Goal: Task Accomplishment & Management: Complete application form

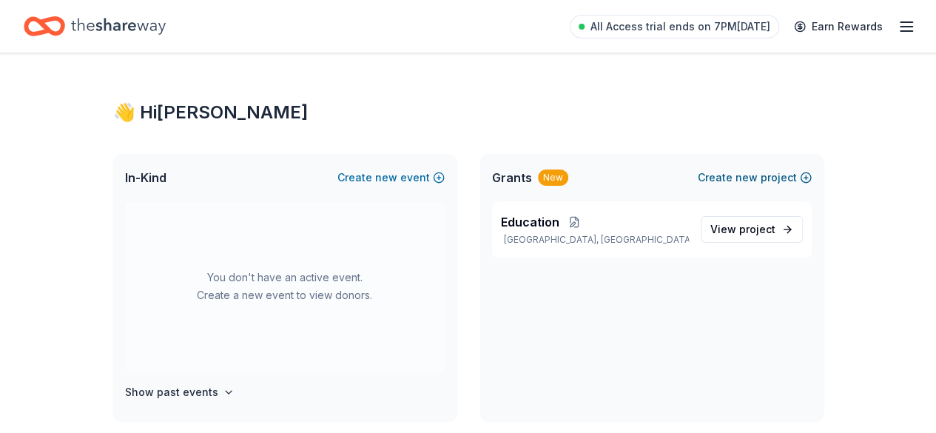
click at [780, 172] on button "Create new project" at bounding box center [755, 178] width 114 height 18
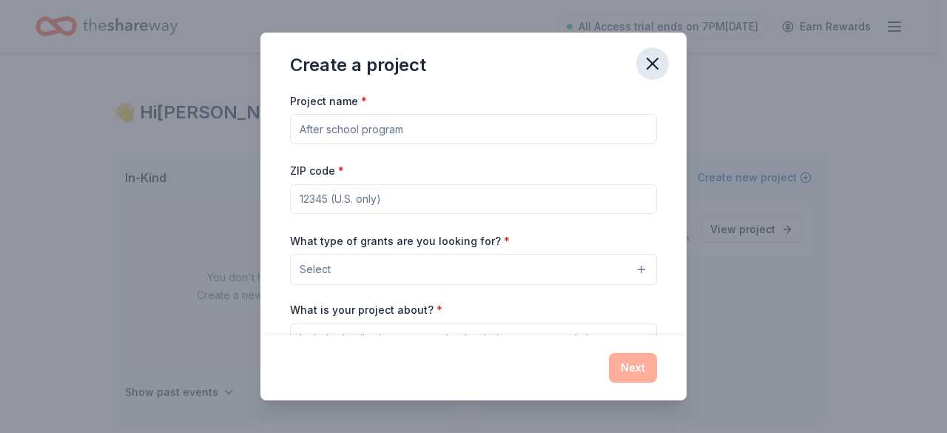
click at [655, 68] on icon "button" at bounding box center [652, 63] width 21 height 21
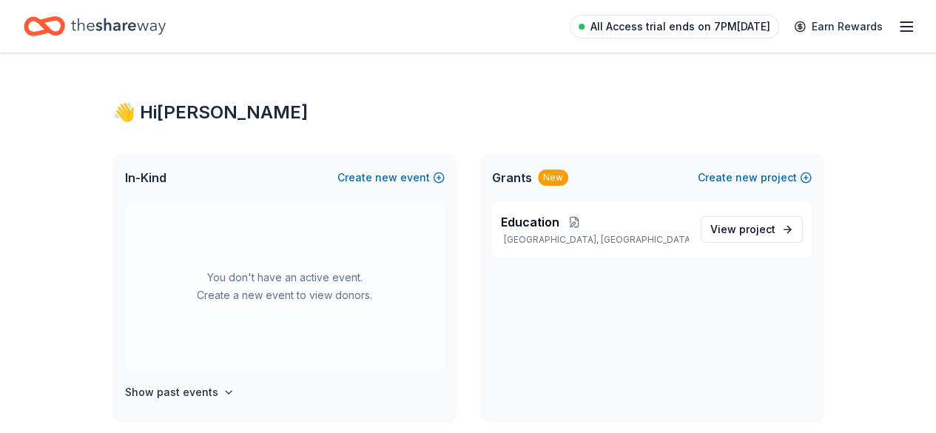
click at [718, 22] on span "All Access trial ends on 7PM[DATE]" at bounding box center [680, 27] width 180 height 18
click at [725, 30] on span "All Access trial ends on 7PM[DATE]" at bounding box center [680, 27] width 180 height 18
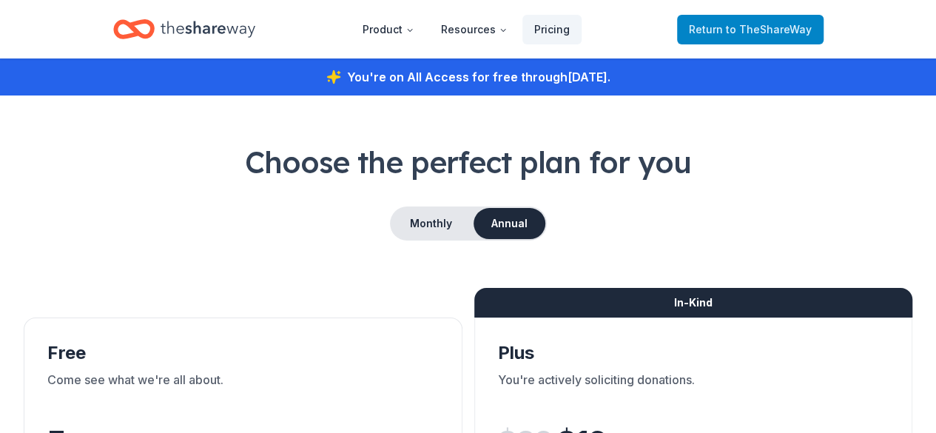
click at [772, 30] on span "to TheShareWay" at bounding box center [769, 29] width 86 height 13
click at [235, 33] on icon "Home" at bounding box center [208, 29] width 95 height 30
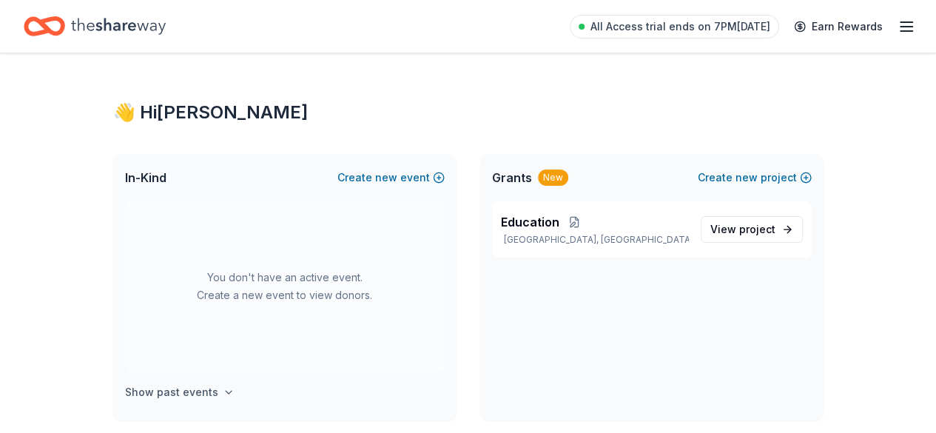
click at [223, 391] on icon "button" at bounding box center [229, 392] width 12 height 12
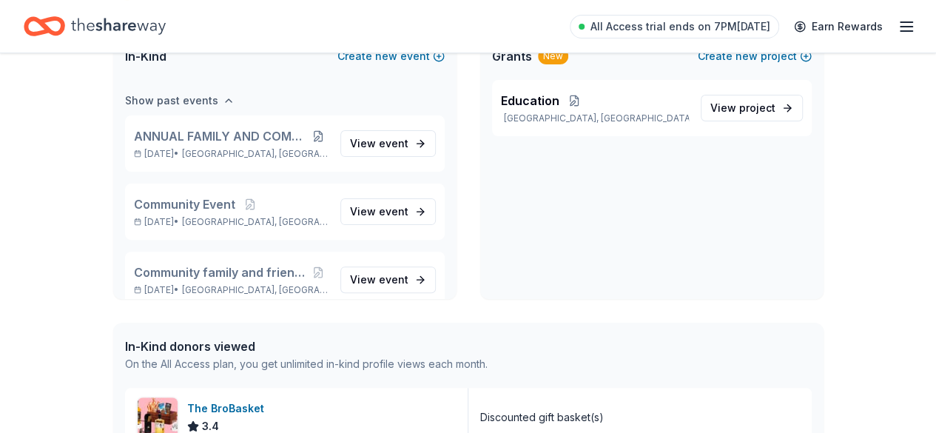
scroll to position [124, 0]
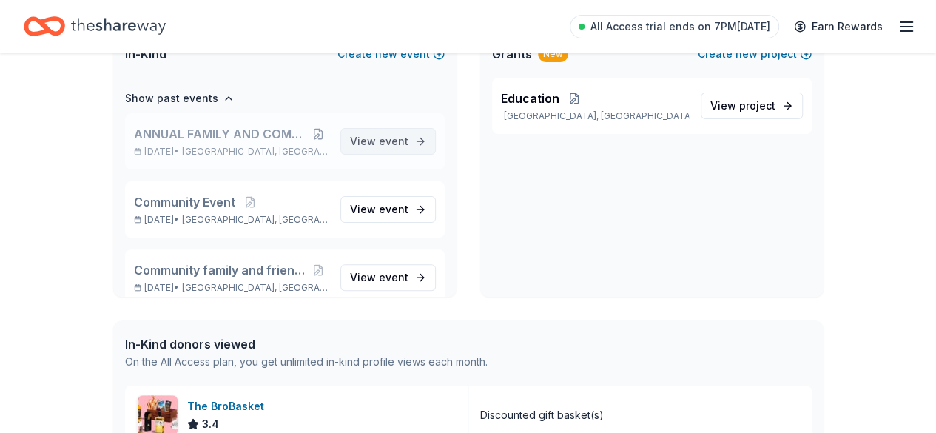
click at [392, 153] on link "View event" at bounding box center [387, 141] width 95 height 27
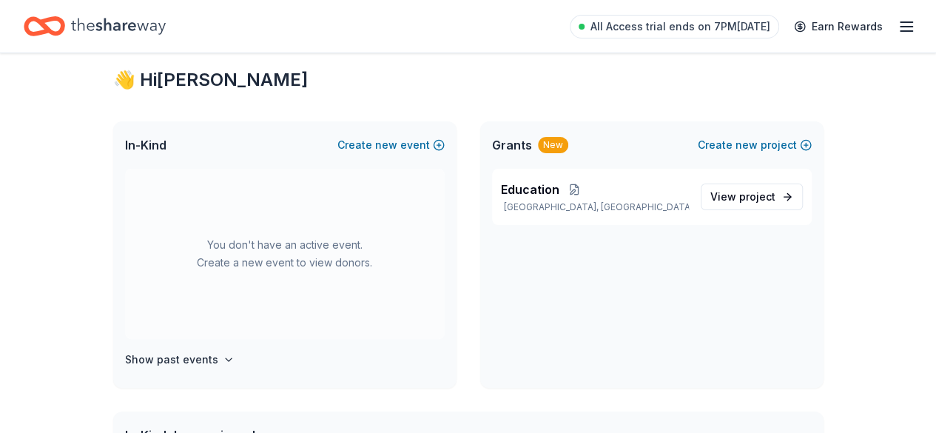
scroll to position [31, 0]
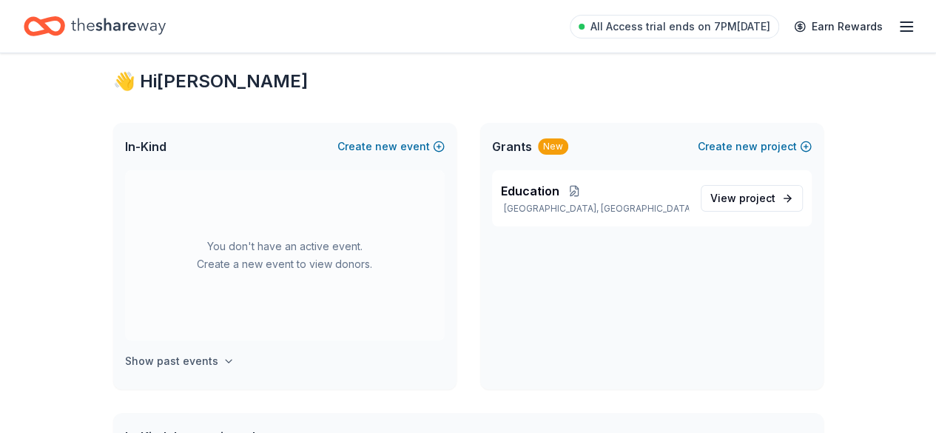
click at [223, 360] on icon "button" at bounding box center [229, 361] width 12 height 12
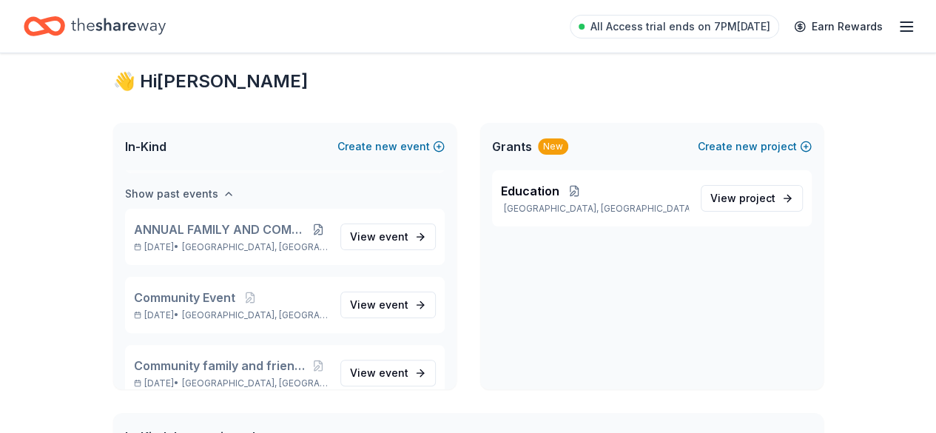
scroll to position [170, 0]
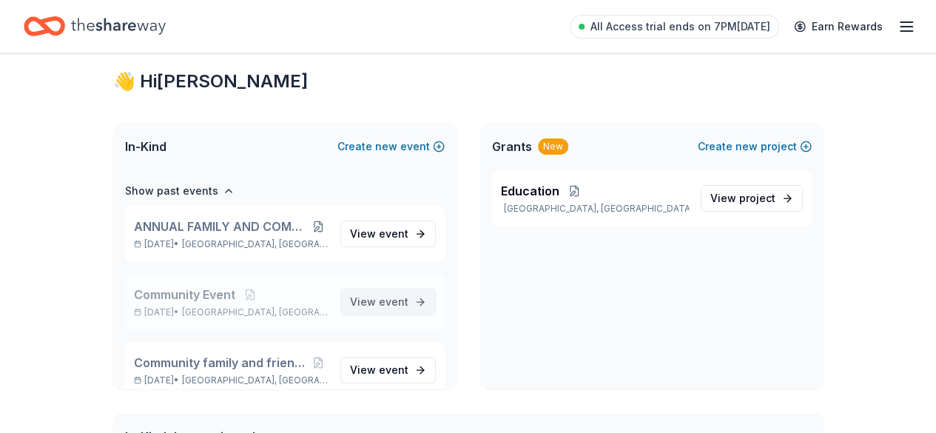
click at [384, 306] on span "event" at bounding box center [394, 301] width 30 height 13
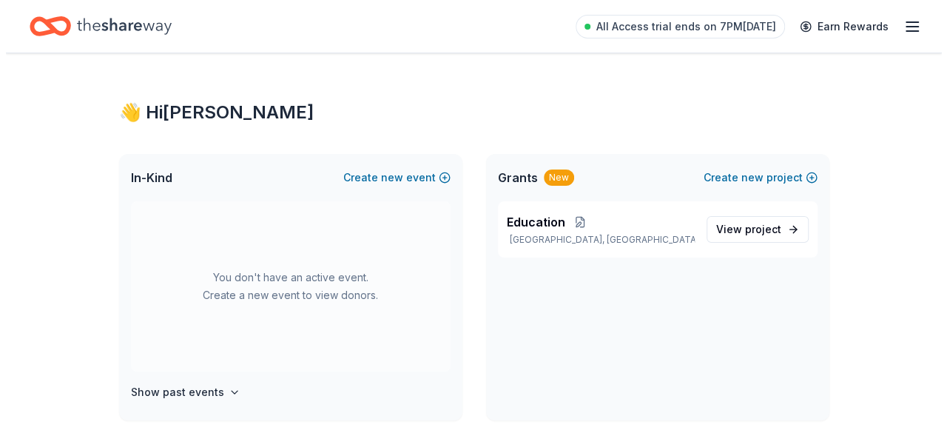
scroll to position [31, 0]
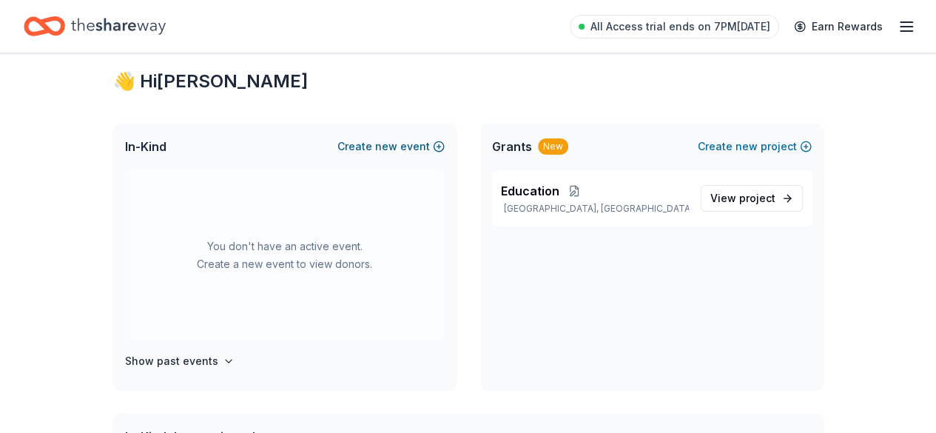
click at [380, 147] on span "new" at bounding box center [386, 147] width 22 height 18
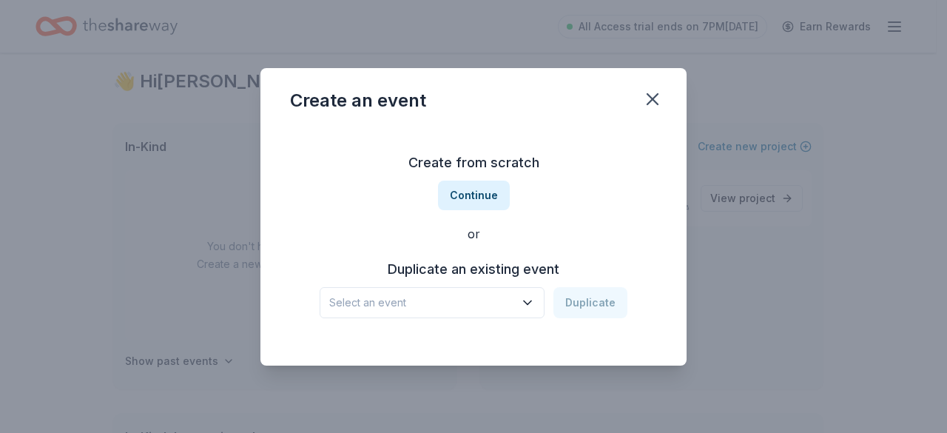
click at [538, 304] on button "Select an event" at bounding box center [432, 302] width 225 height 31
click at [388, 296] on span "Select an event" at bounding box center [421, 303] width 185 height 18
click at [468, 203] on button "Continue" at bounding box center [474, 195] width 72 height 30
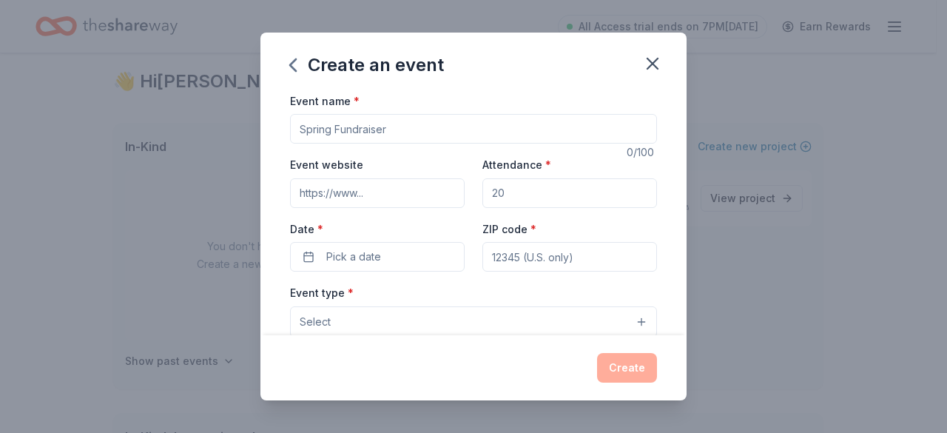
click at [651, 196] on div "Event name * 0 /100 Event website Attendance * Date * Pick a date ZIP code * Ev…" at bounding box center [473, 214] width 426 height 244
click at [342, 127] on input "Event name *" at bounding box center [473, 129] width 367 height 30
click at [352, 132] on input "Christmass Toy" at bounding box center [473, 129] width 367 height 30
click at [407, 125] on input "Christmas Toy" at bounding box center [473, 129] width 367 height 30
click at [664, 272] on div "Event name * Christmas Toy 14 /100 Event website Attendance * Date * Pick a dat…" at bounding box center [473, 214] width 426 height 244
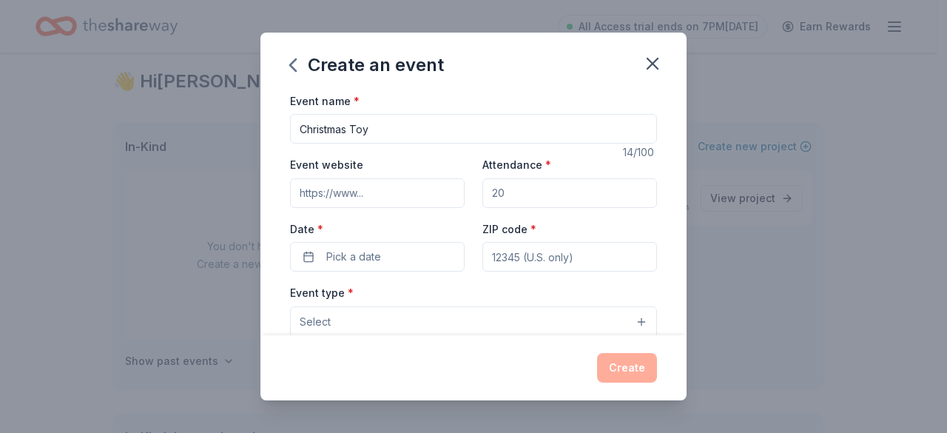
click at [416, 134] on input "Christmas Toy" at bounding box center [473, 129] width 367 height 30
type input "Christmas Toy Drive"
click at [516, 198] on input "Attendance *" at bounding box center [569, 193] width 175 height 30
type input "300"
click at [491, 252] on input "ZIP code *" at bounding box center [569, 257] width 175 height 30
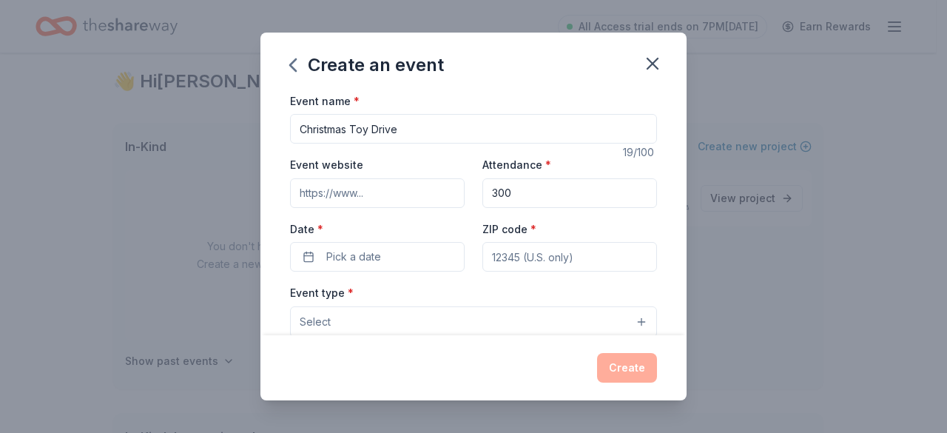
type input "[STREET_ADDRESS][PERSON_NAME]"
click at [365, 257] on span "Pick a date" at bounding box center [353, 257] width 55 height 18
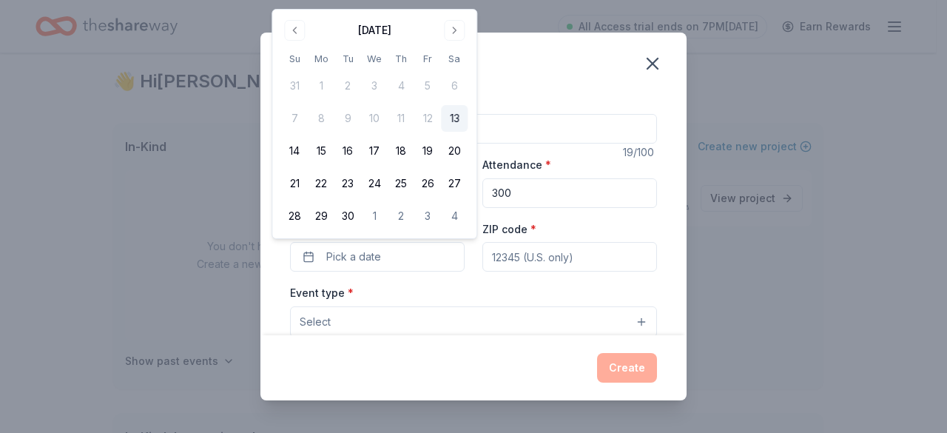
click at [668, 280] on div "Event name * Christmas Toy Drive 19 /100 Event website Attendance * 300 Date * …" at bounding box center [473, 214] width 426 height 244
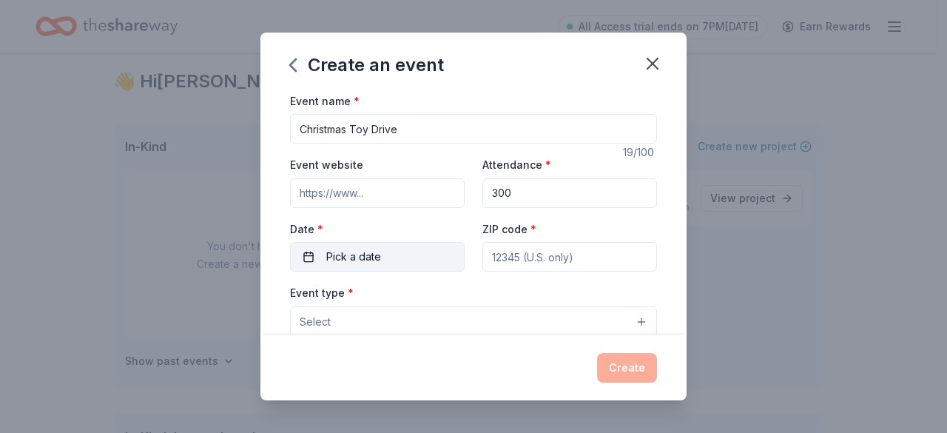
click at [428, 261] on button "Pick a date" at bounding box center [377, 257] width 175 height 30
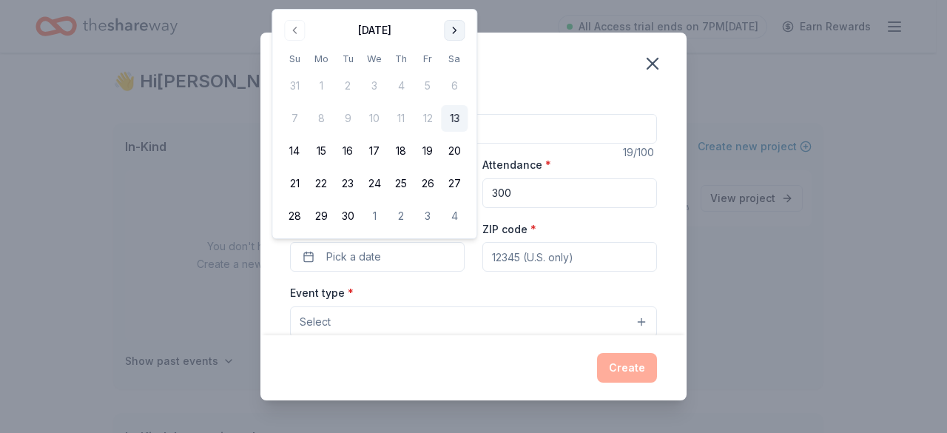
click at [451, 26] on button "Go to next month" at bounding box center [454, 30] width 21 height 21
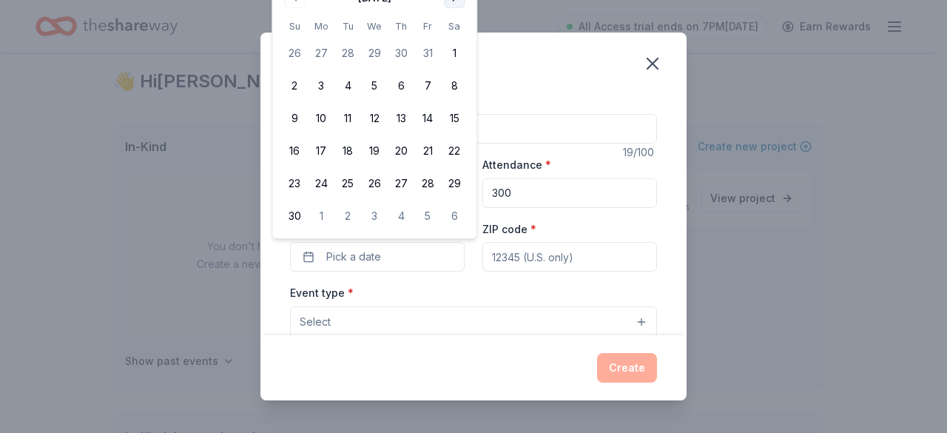
click at [451, 26] on th "Sa" at bounding box center [454, 26] width 27 height 16
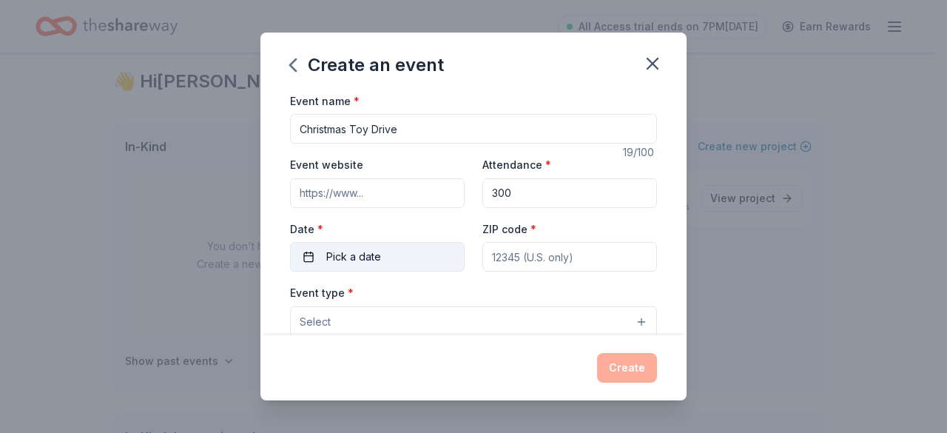
click at [318, 261] on button "Pick a date" at bounding box center [377, 257] width 175 height 30
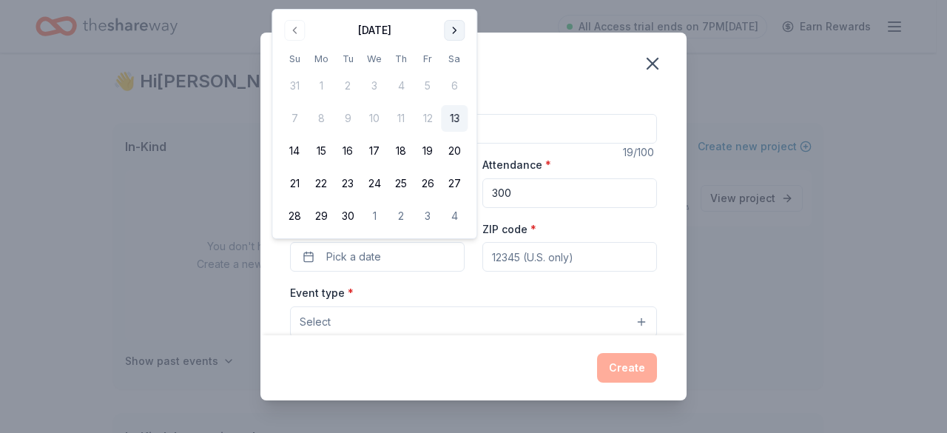
click at [451, 29] on button "Go to next month" at bounding box center [454, 30] width 21 height 21
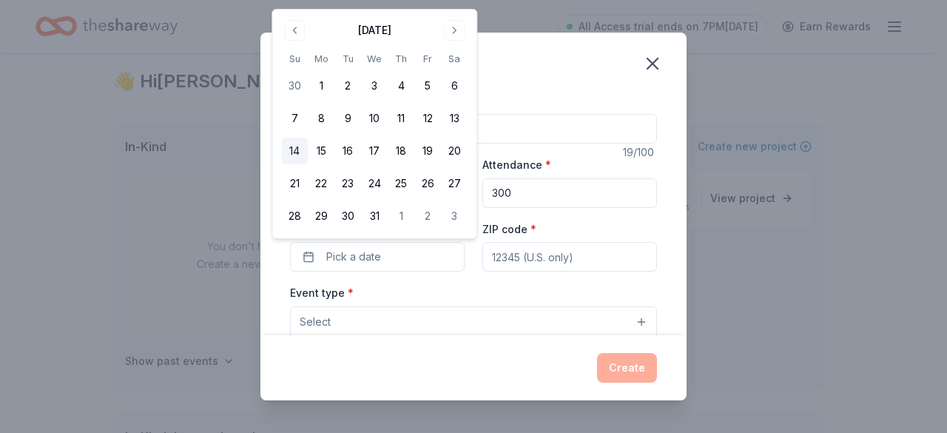
click at [297, 150] on button "14" at bounding box center [294, 151] width 27 height 27
click at [437, 300] on div "Event type * Select" at bounding box center [473, 310] width 367 height 54
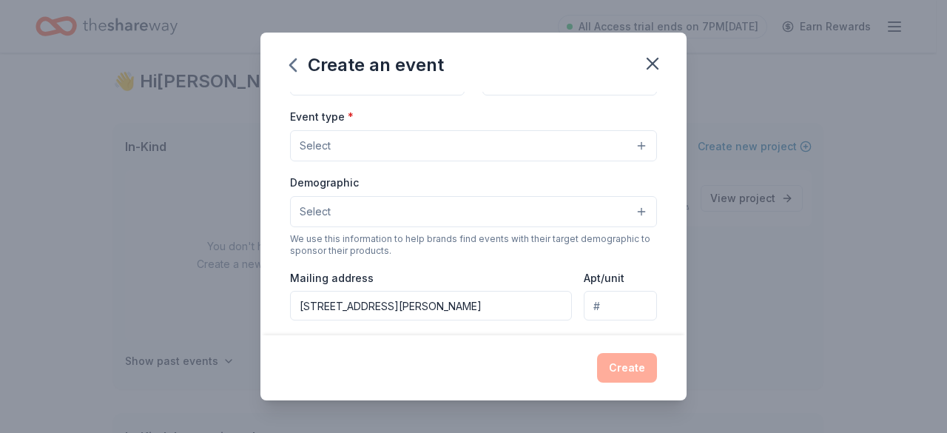
scroll to position [178, 0]
click at [560, 143] on button "Select" at bounding box center [473, 144] width 367 height 31
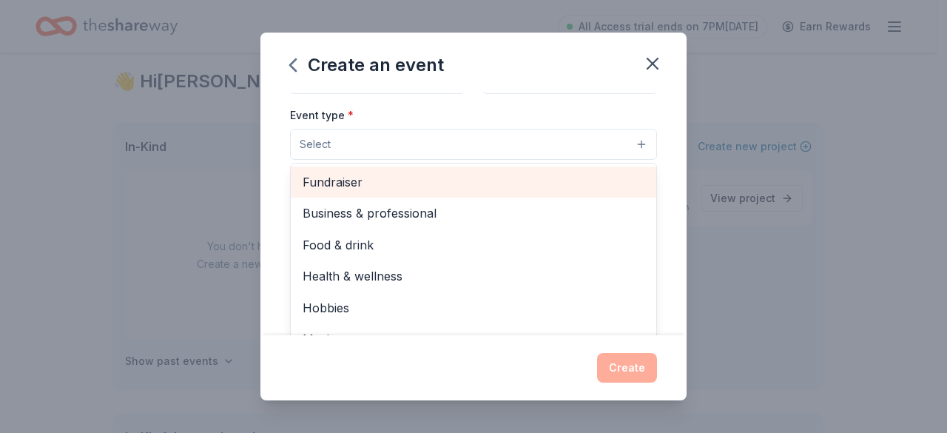
click at [479, 172] on span "Fundraiser" at bounding box center [474, 181] width 342 height 19
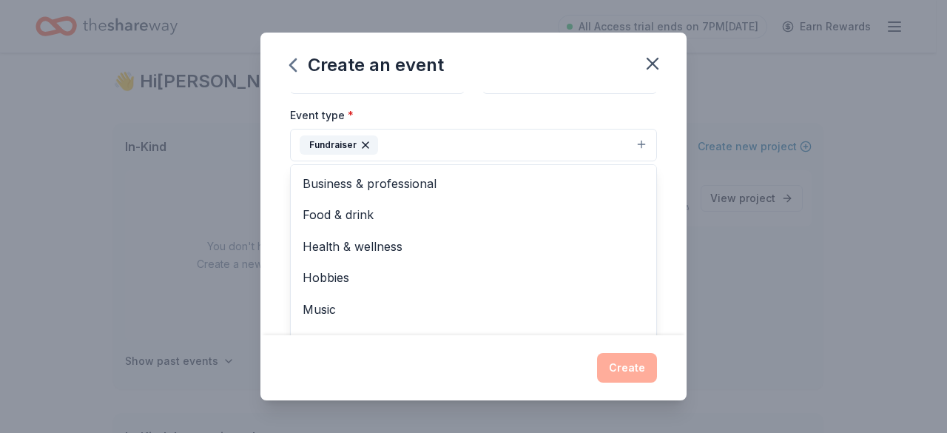
click at [670, 273] on div "Event name * Christmas Toy Drive 19 /100 Event website Attendance * 300 Date * …" at bounding box center [473, 214] width 426 height 244
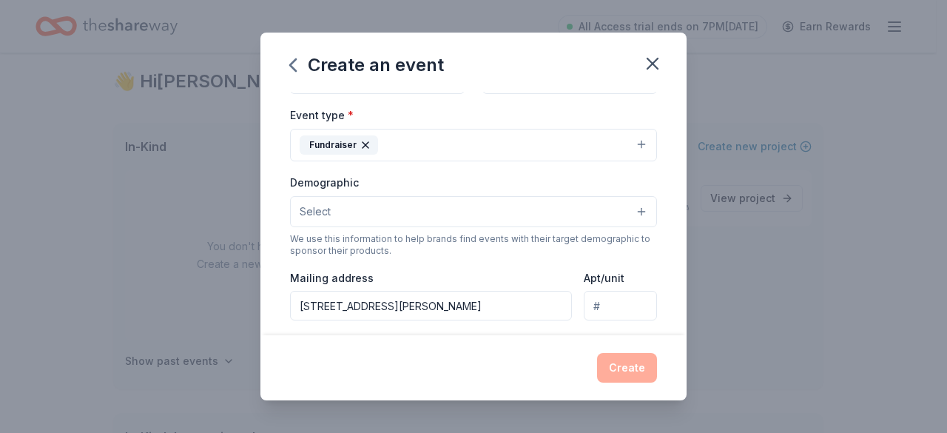
click at [621, 209] on button "Select" at bounding box center [473, 211] width 367 height 31
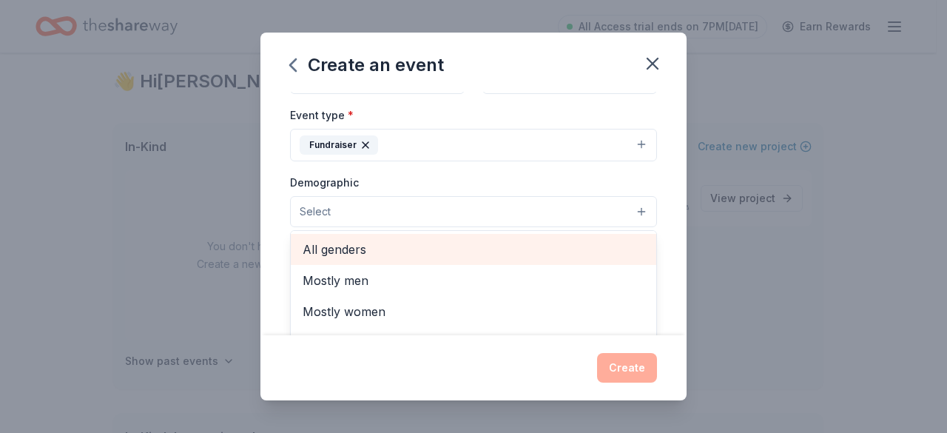
click at [513, 240] on span "All genders" at bounding box center [474, 249] width 342 height 19
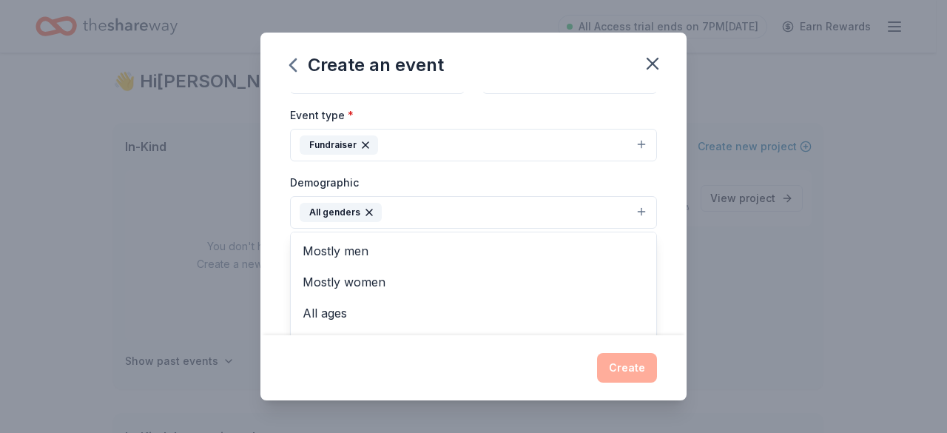
click at [669, 270] on div "Event name * Christmas Toy Drive 19 /100 Event website Attendance * 300 Date * …" at bounding box center [473, 214] width 426 height 244
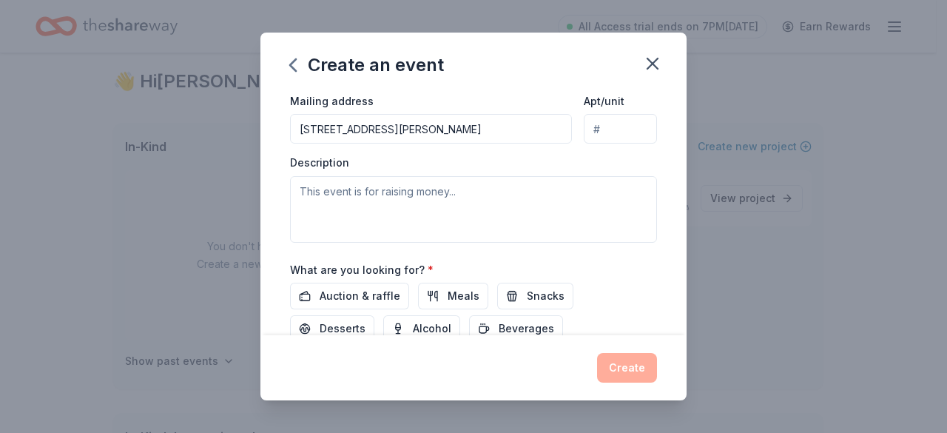
scroll to position [317, 0]
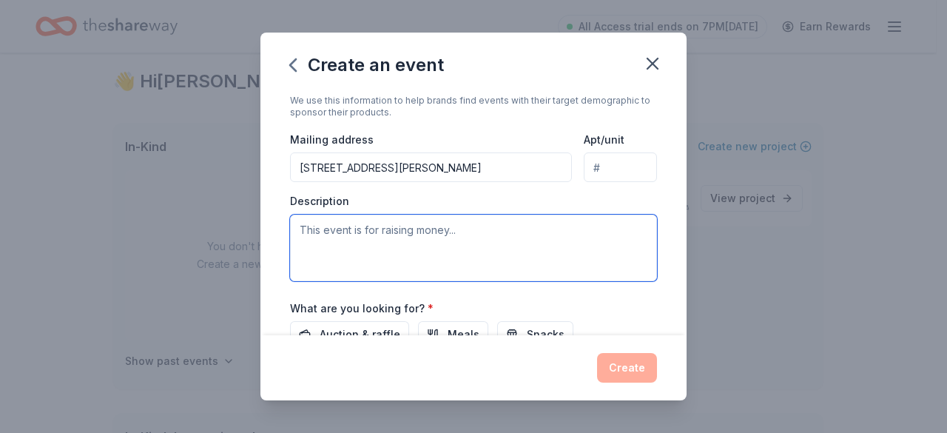
click at [341, 232] on textarea at bounding box center [473, 248] width 367 height 67
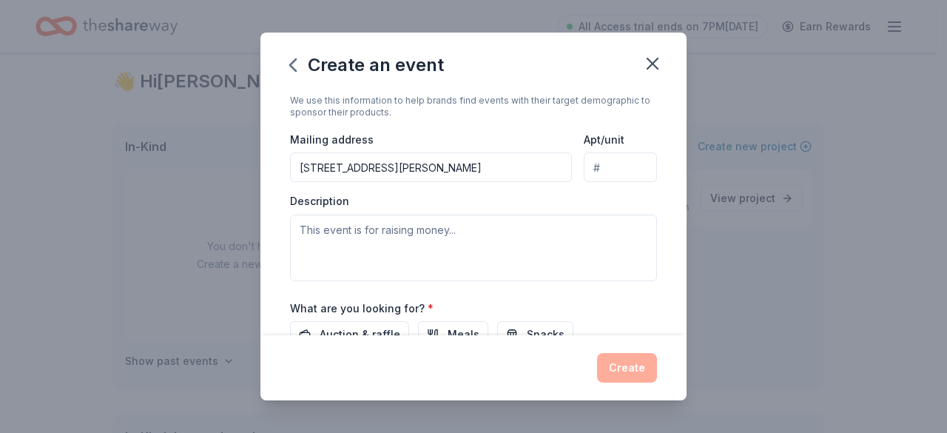
click at [641, 304] on div "What are you looking for? * Auction & raffle Meals Snacks Desserts Alcohol Beve…" at bounding box center [473, 340] width 367 height 82
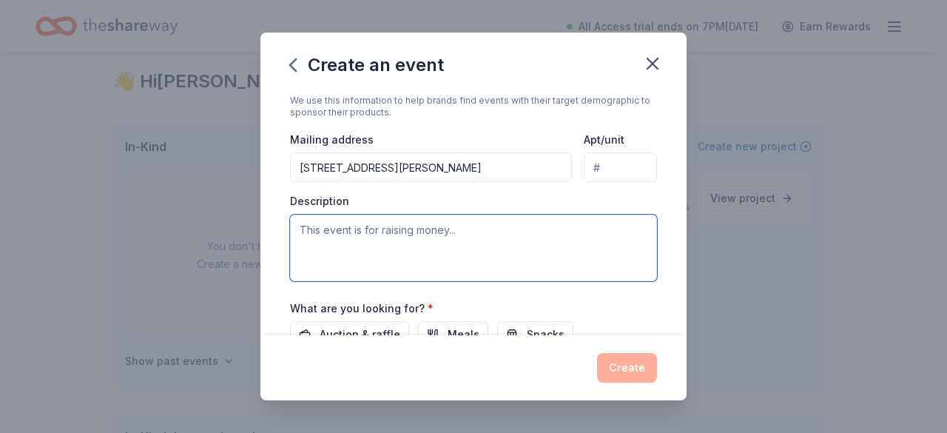
click at [391, 230] on textarea at bounding box center [473, 248] width 367 height 67
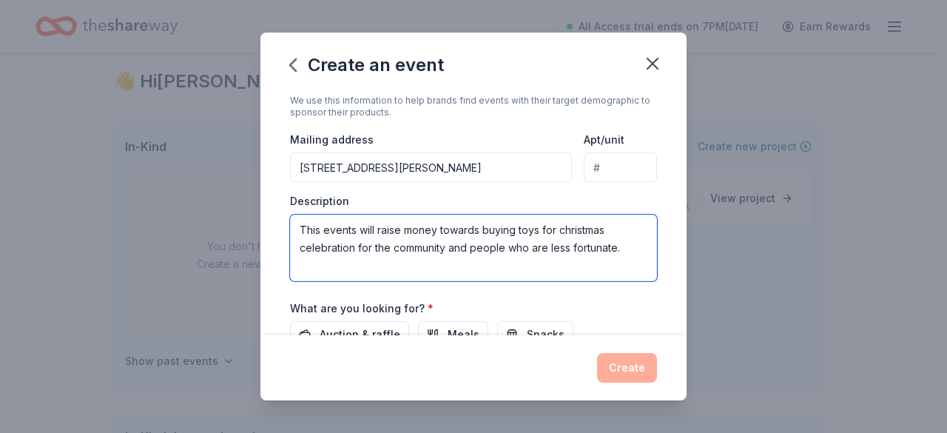
type textarea "This events will raise money towards buying toys for christmas celebration for …"
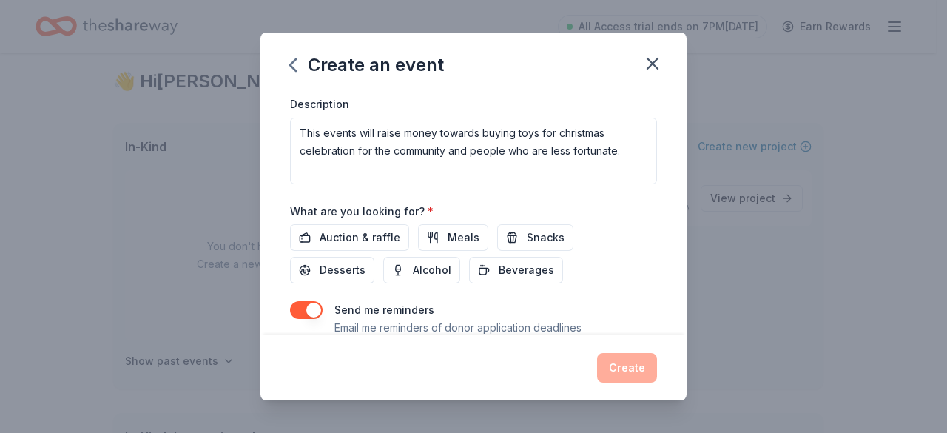
scroll to position [462, 0]
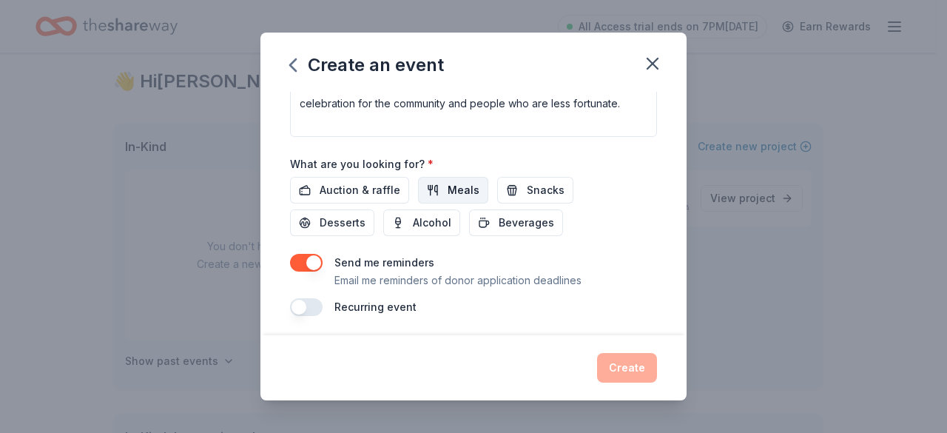
click at [441, 186] on button "Meals" at bounding box center [453, 190] width 70 height 27
click at [349, 181] on span "Auction & raffle" at bounding box center [360, 190] width 81 height 18
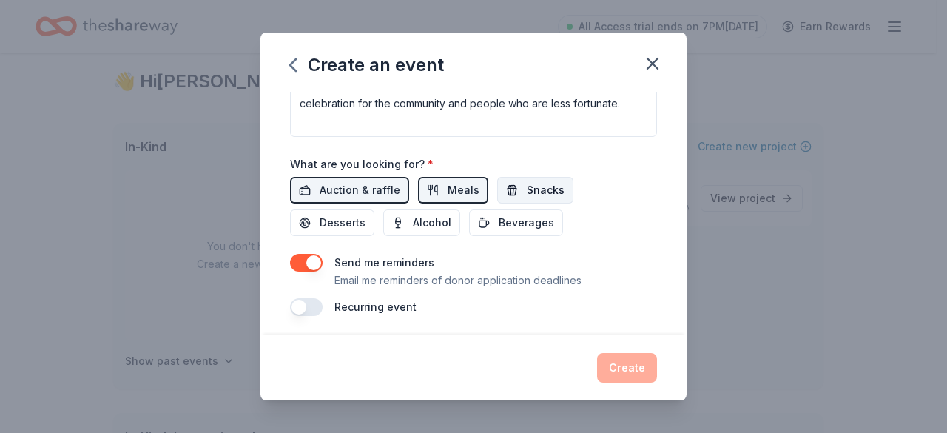
click at [527, 192] on span "Snacks" at bounding box center [546, 190] width 38 height 18
click at [517, 226] on span "Beverages" at bounding box center [526, 223] width 55 height 18
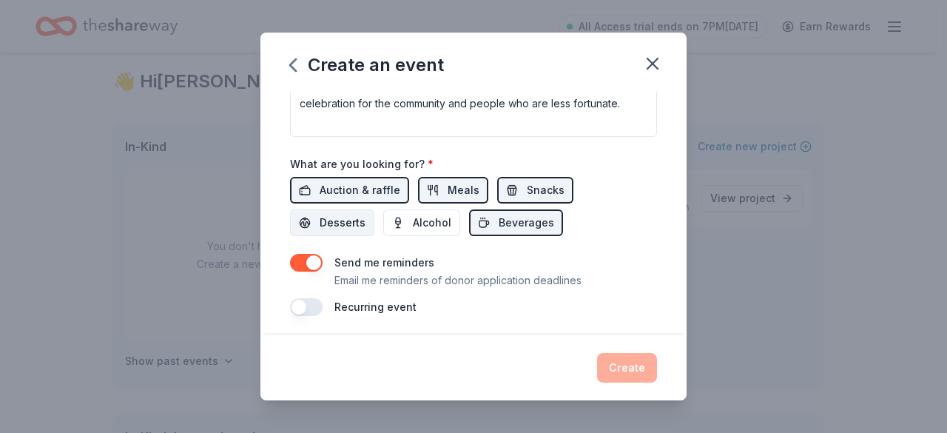
click at [322, 222] on span "Desserts" at bounding box center [343, 223] width 46 height 18
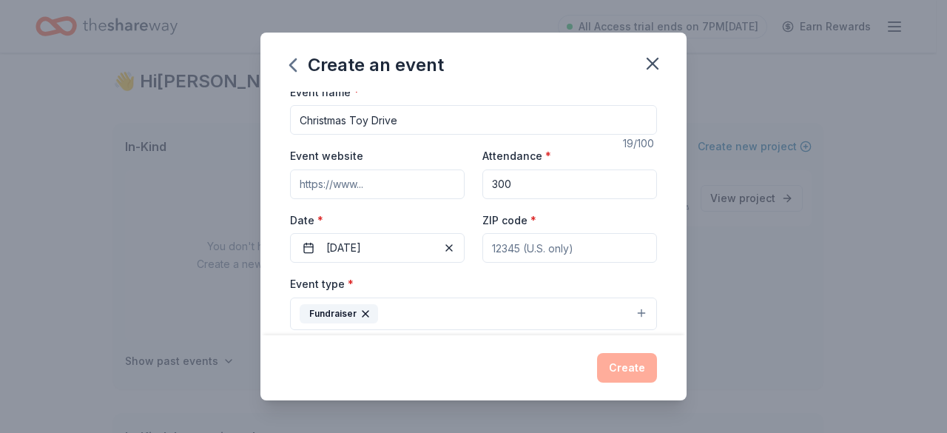
scroll to position [0, 0]
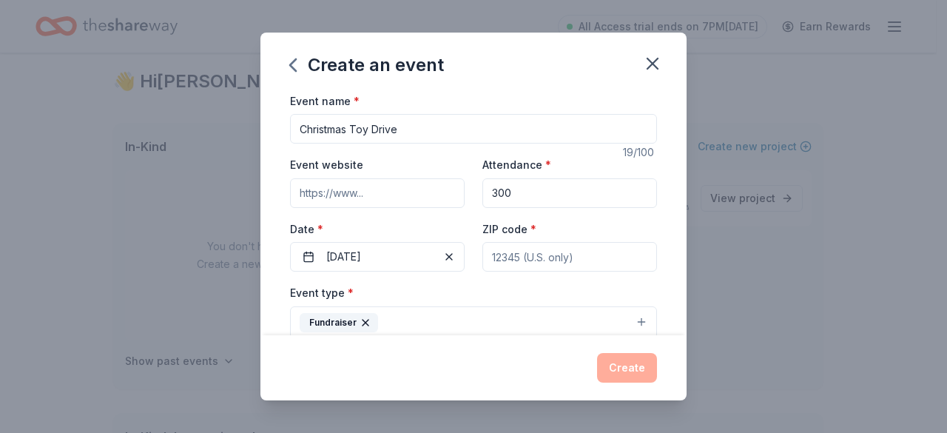
click at [520, 258] on input "ZIP code *" at bounding box center [569, 257] width 175 height 30
click at [547, 254] on input "ZIP code *" at bounding box center [569, 257] width 175 height 30
click at [539, 266] on input "ZIP code *" at bounding box center [569, 257] width 175 height 30
type input "92505"
click at [471, 297] on div "Event type * Fundraiser" at bounding box center [473, 310] width 367 height 55
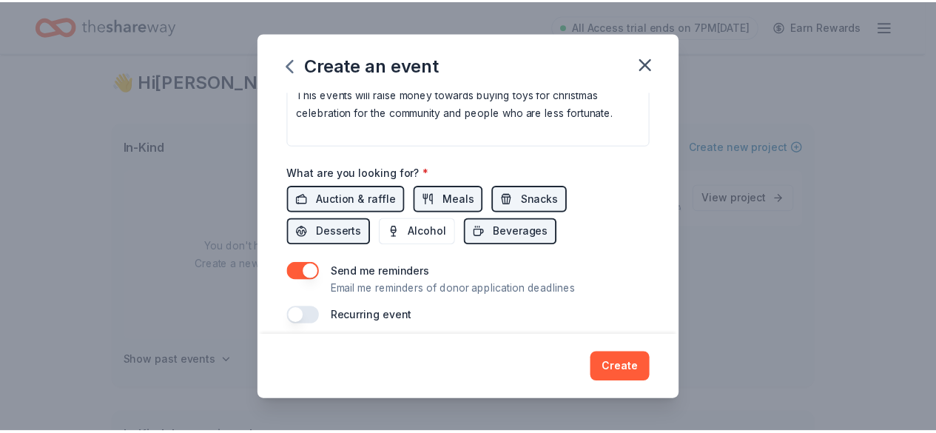
scroll to position [462, 0]
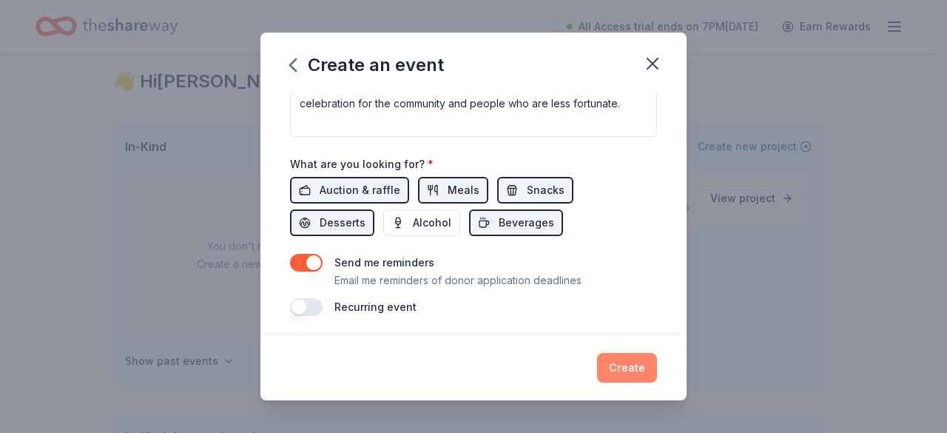
click at [630, 370] on button "Create" at bounding box center [627, 368] width 60 height 30
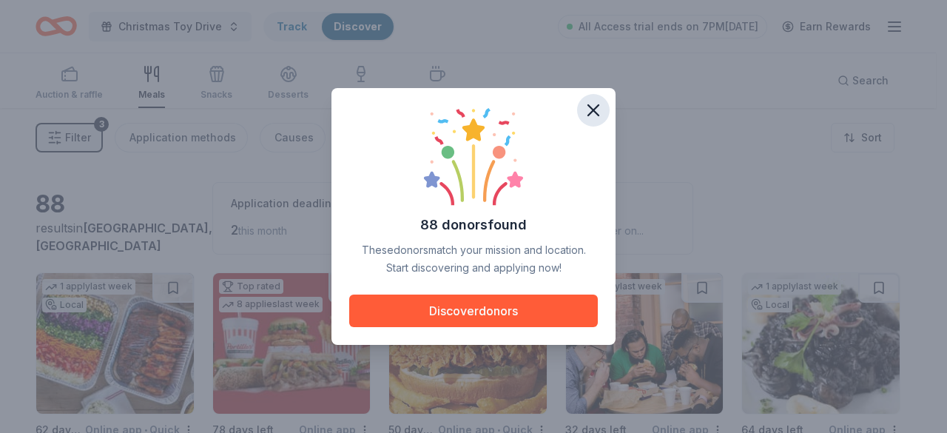
click at [594, 109] on icon "button" at bounding box center [593, 110] width 10 height 10
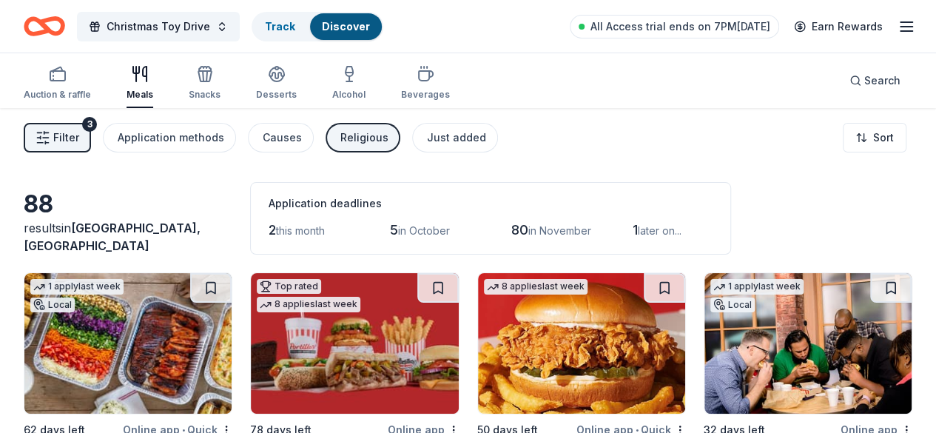
click at [63, 21] on icon "Home" at bounding box center [51, 25] width 23 height 15
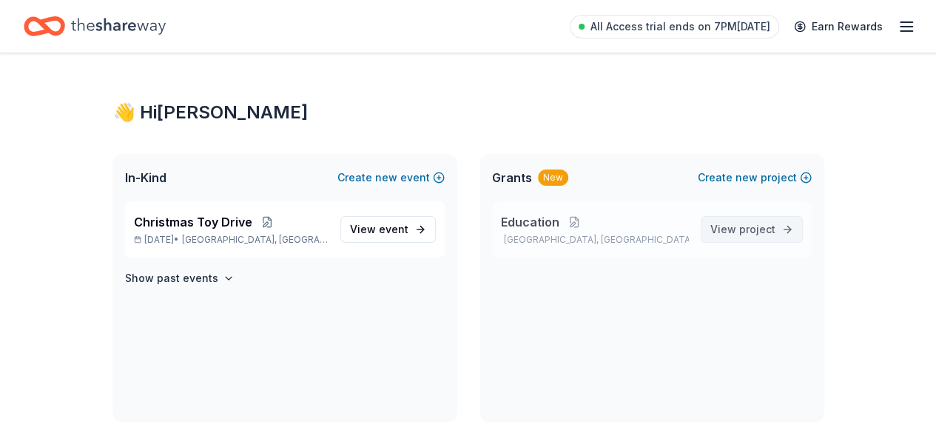
click at [763, 234] on span "project" at bounding box center [757, 229] width 36 height 13
click at [223, 275] on icon "button" at bounding box center [229, 278] width 12 height 12
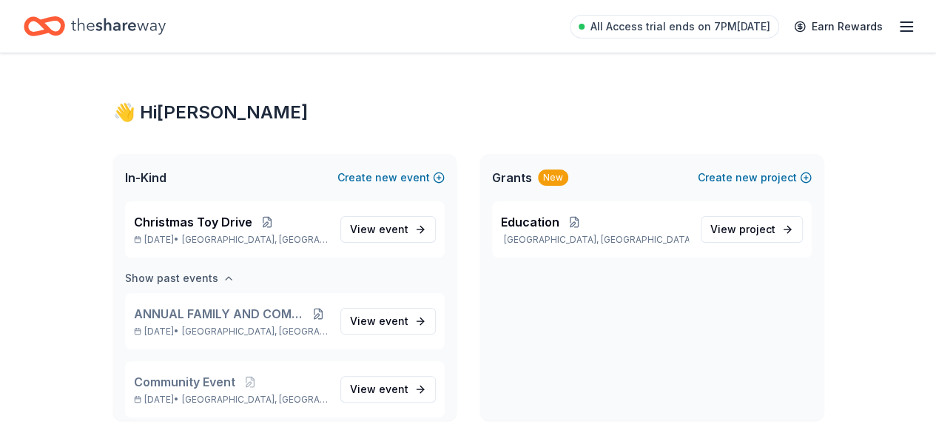
click at [223, 275] on icon "button" at bounding box center [229, 278] width 12 height 12
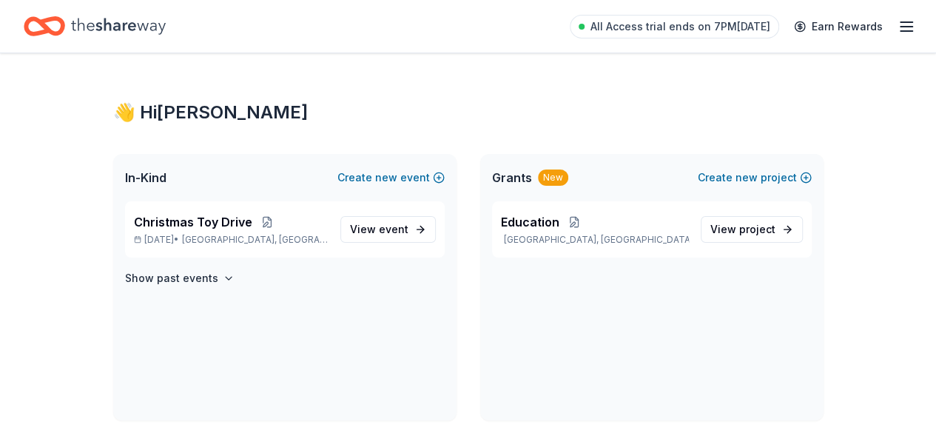
click at [898, 21] on icon "button" at bounding box center [906, 27] width 18 height 18
